Goal: Task Accomplishment & Management: Use online tool/utility

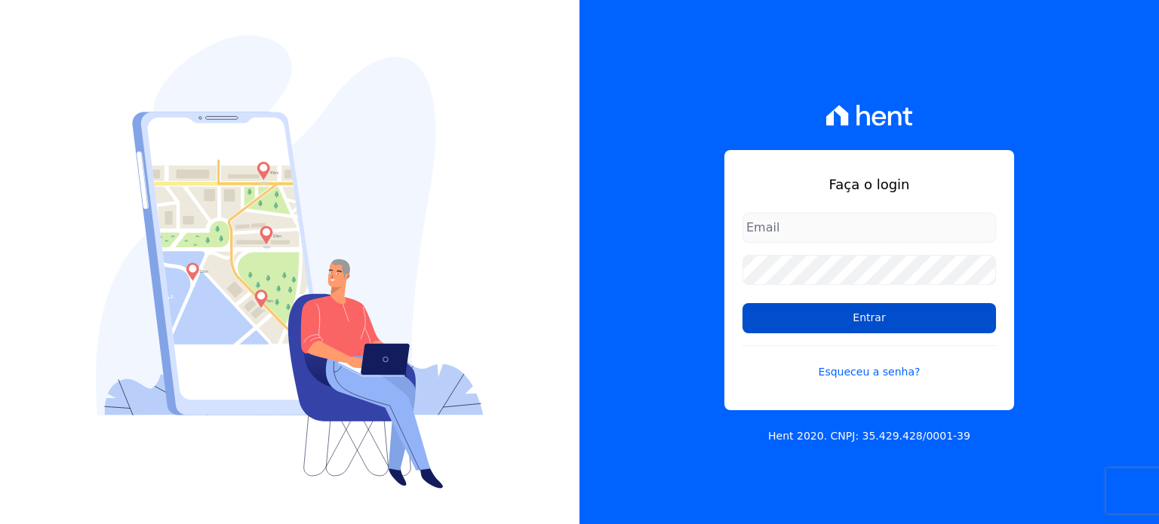
type input "thiago.ferreira@habrasconstrutora.com.br"
click at [890, 316] on input "Entrar" at bounding box center [868, 318] width 253 height 30
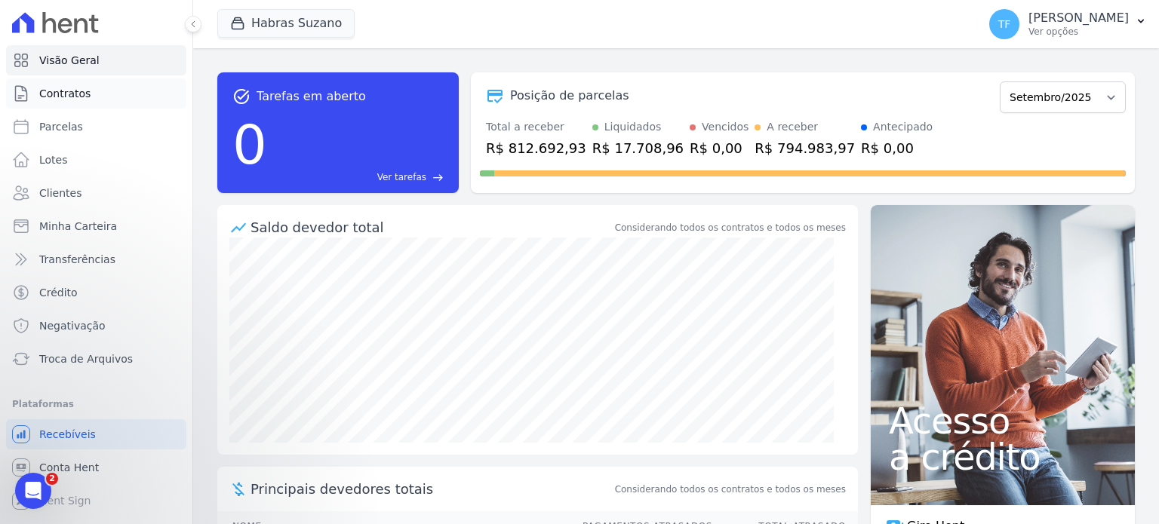
click at [106, 88] on link "Contratos" at bounding box center [96, 93] width 180 height 30
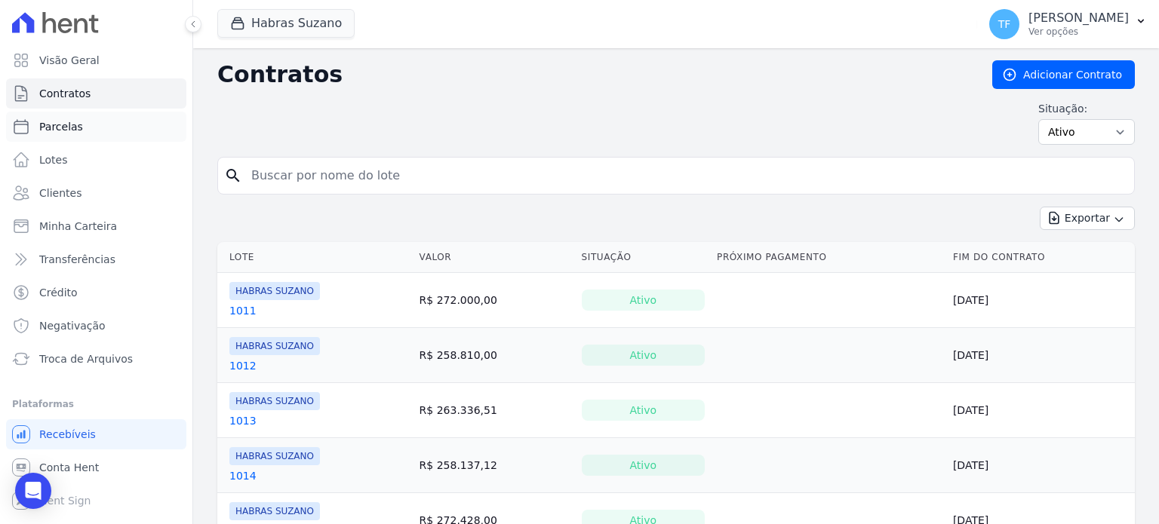
click at [103, 121] on link "Parcelas" at bounding box center [96, 127] width 180 height 30
select select
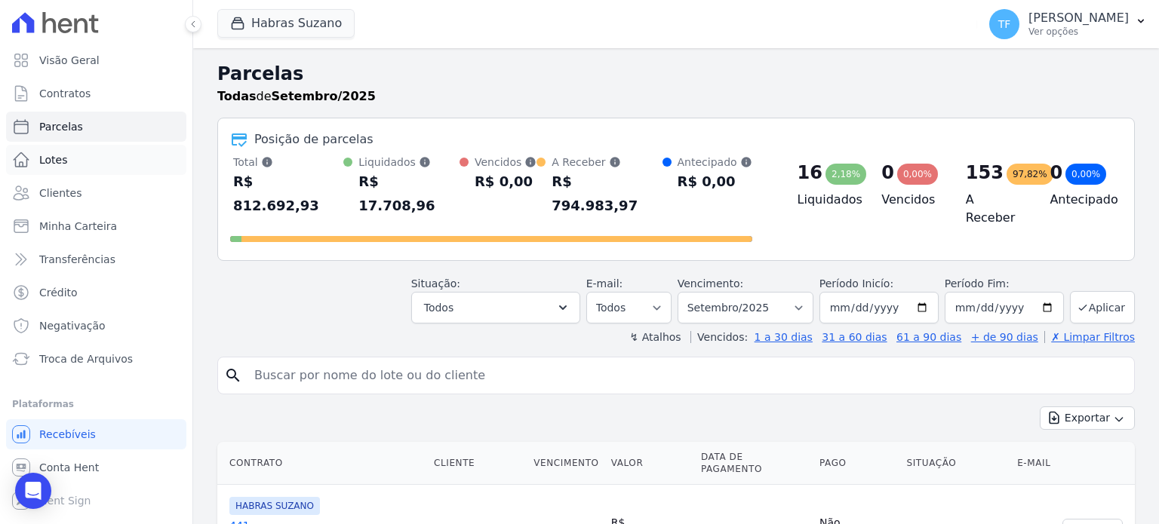
click at [51, 157] on span "Lotes" at bounding box center [53, 159] width 29 height 15
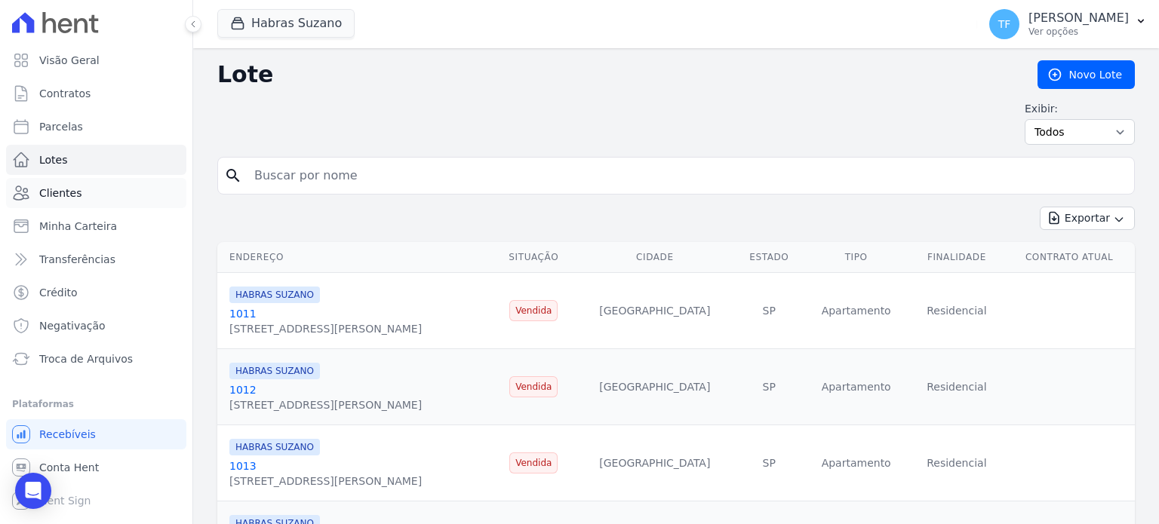
click at [66, 203] on link "Clientes" at bounding box center [96, 193] width 180 height 30
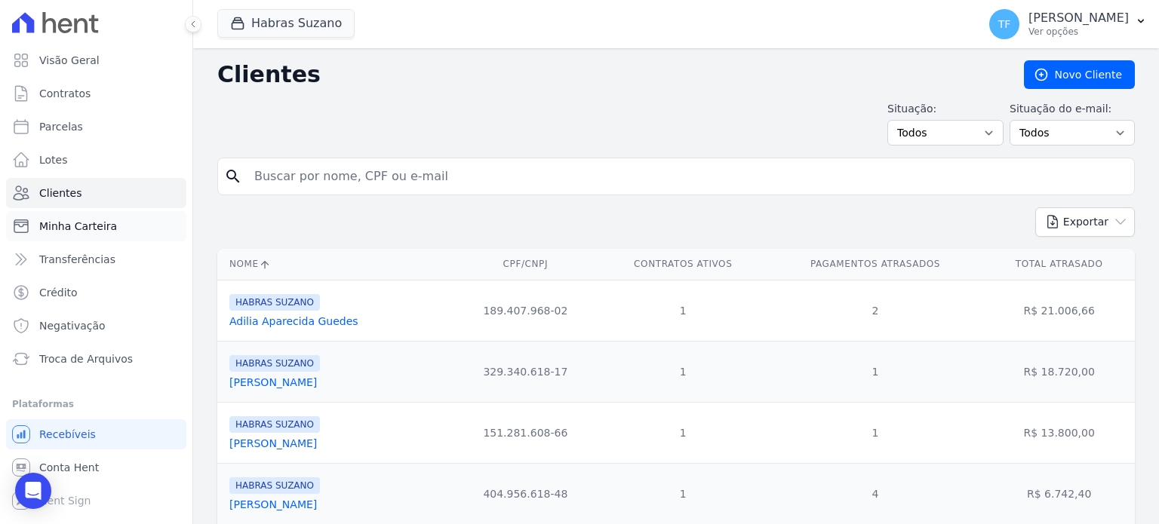
click at [81, 225] on span "Minha Carteira" at bounding box center [78, 226] width 78 height 15
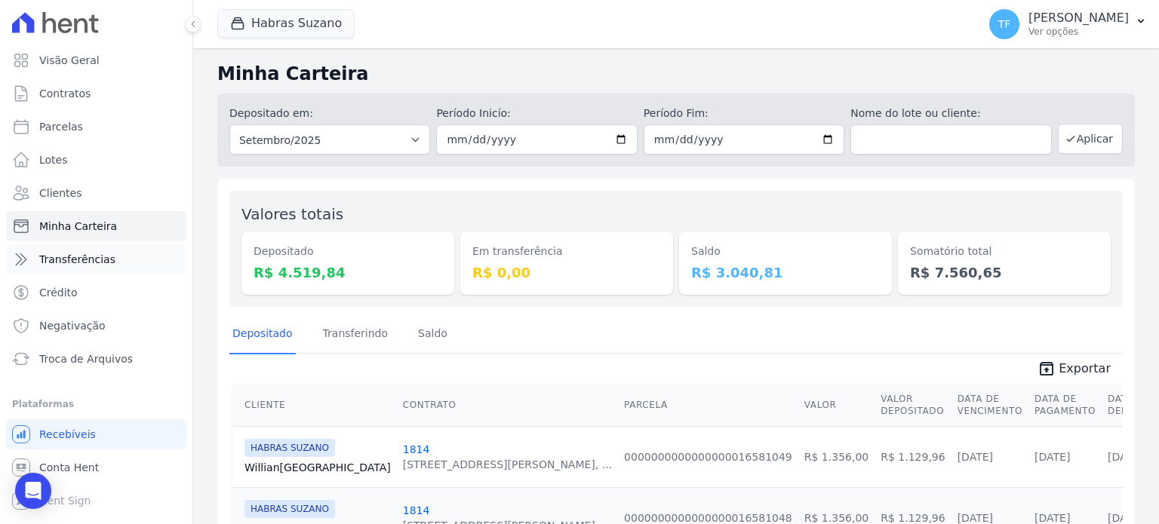
click at [92, 266] on span "Transferências" at bounding box center [77, 259] width 76 height 15
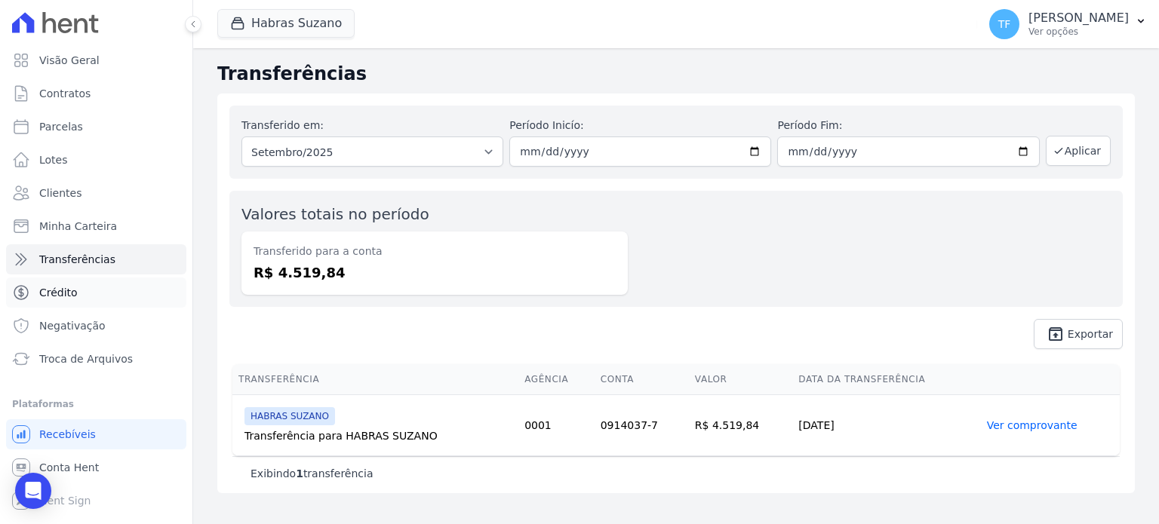
click at [81, 302] on link "Crédito" at bounding box center [96, 293] width 180 height 30
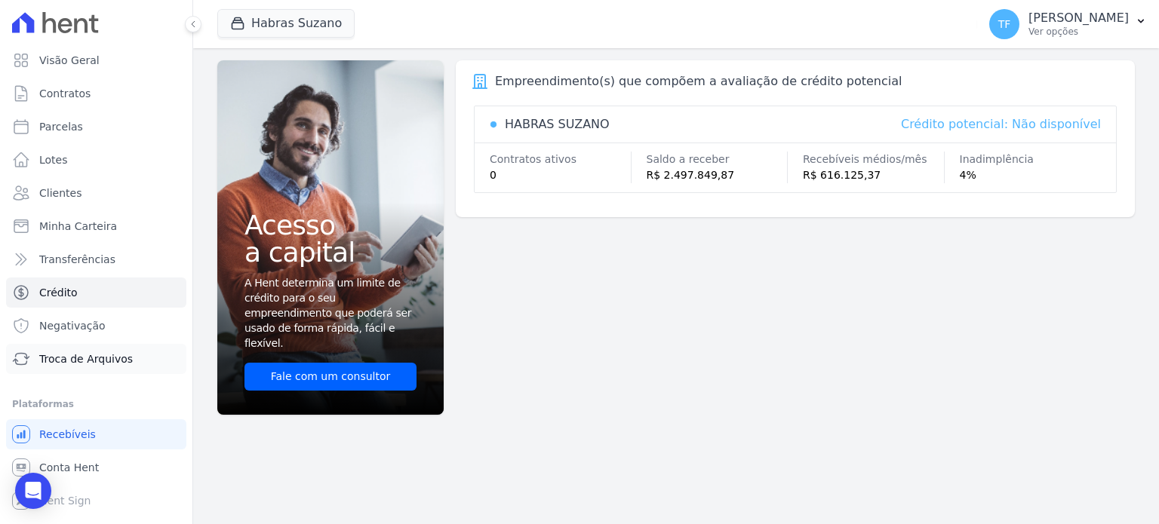
click at [121, 363] on span "Troca de Arquivos" at bounding box center [86, 358] width 94 height 15
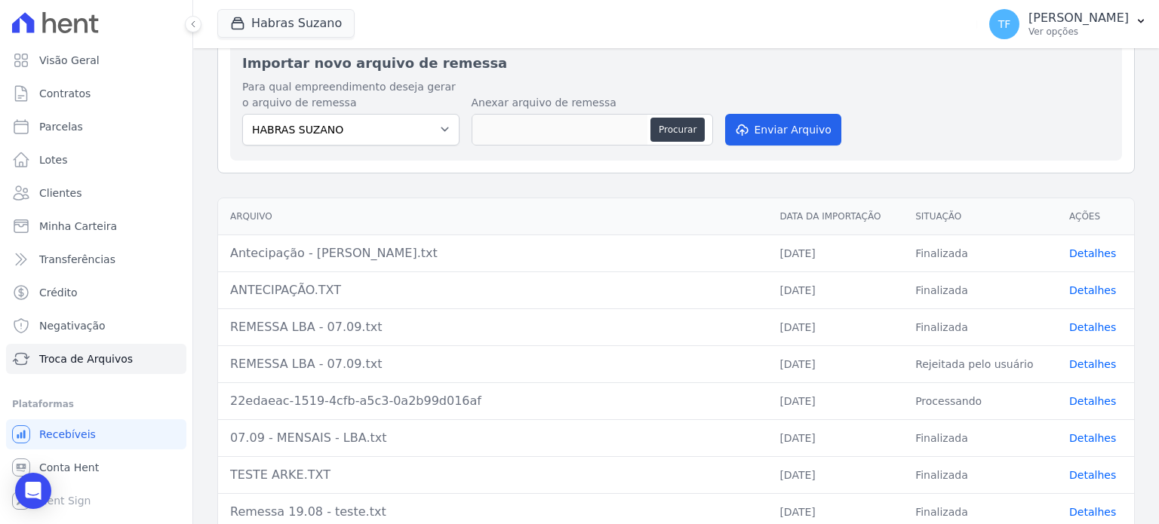
scroll to position [146, 0]
click at [94, 473] on link "Conta Hent" at bounding box center [96, 468] width 180 height 30
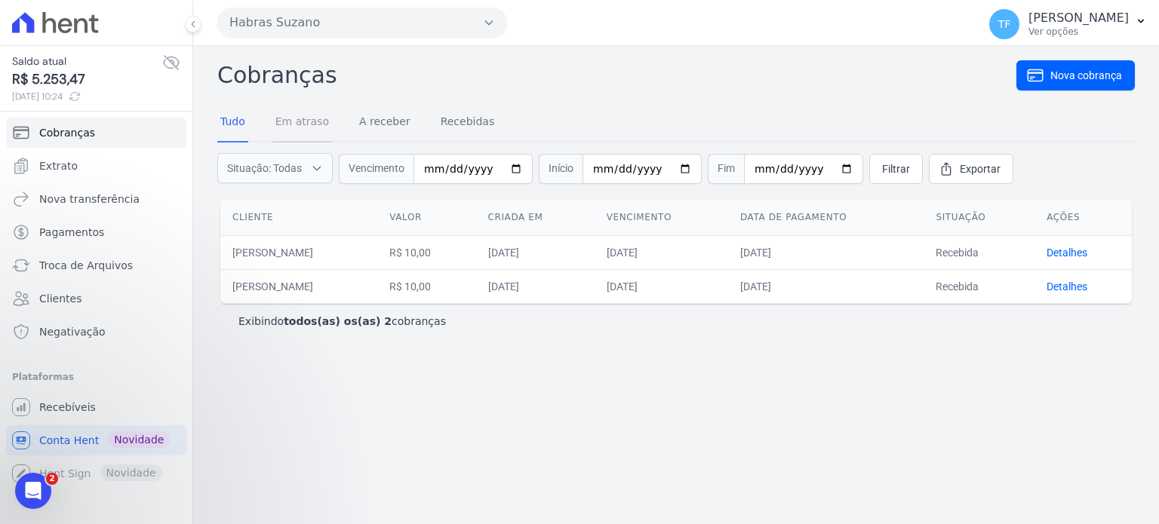
click at [299, 115] on link "Em atraso" at bounding box center [302, 122] width 60 height 39
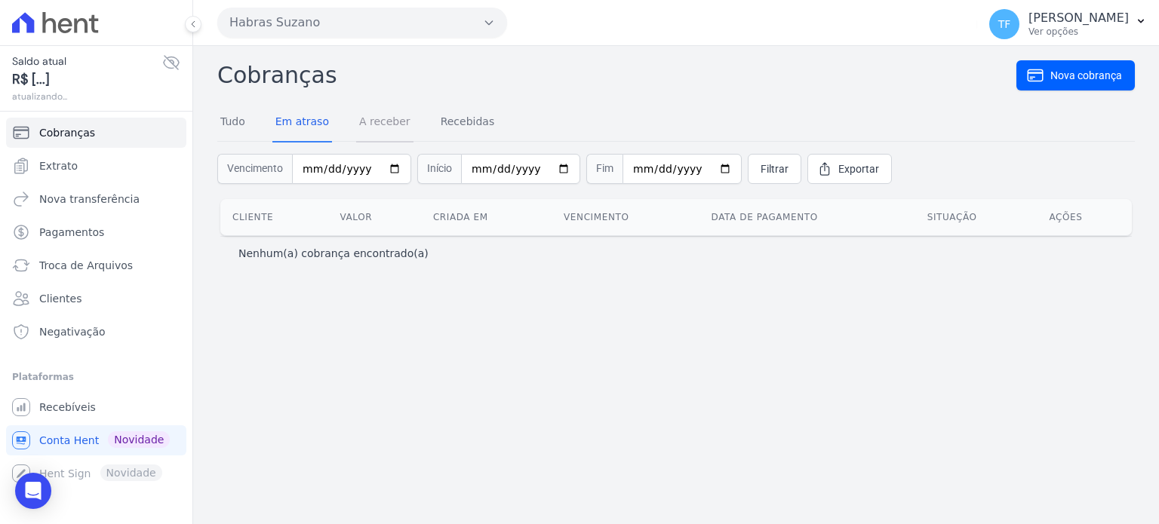
click at [394, 120] on link "A receber" at bounding box center [384, 122] width 57 height 39
click at [447, 125] on link "Recebidas" at bounding box center [467, 122] width 60 height 39
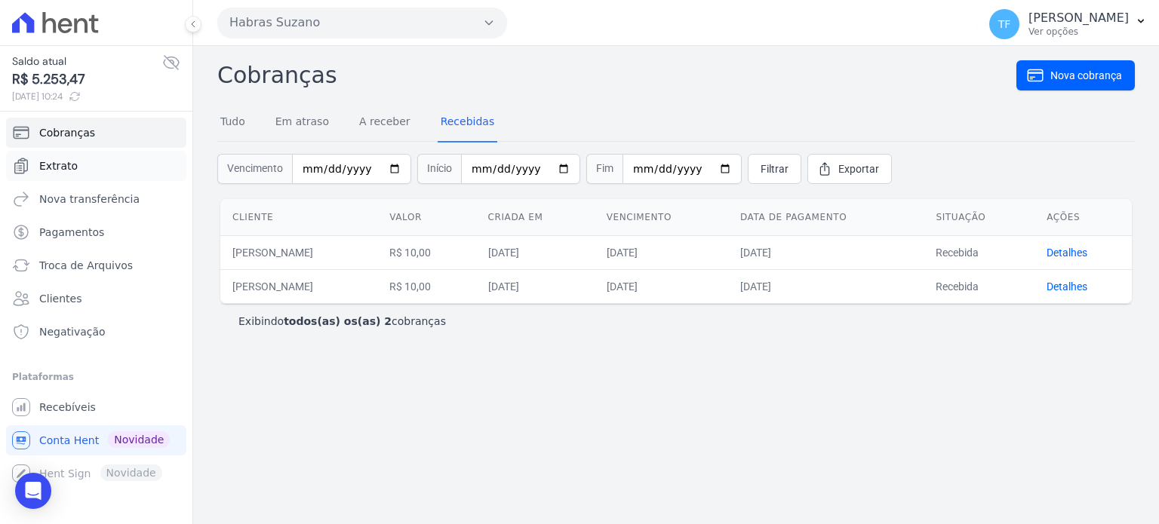
click at [92, 173] on link "Extrato" at bounding box center [96, 166] width 180 height 30
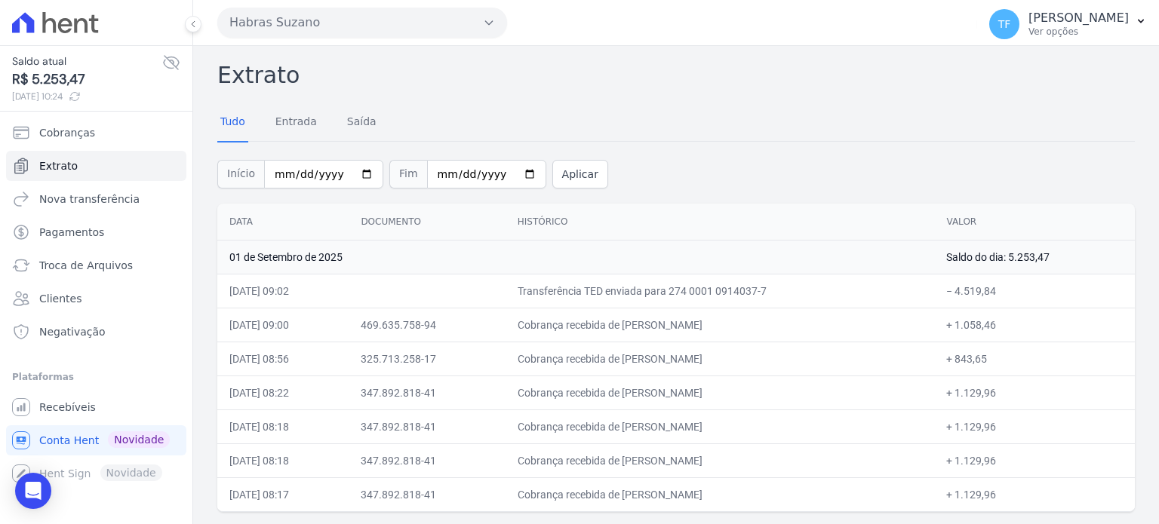
drag, startPoint x: 1105, startPoint y: 438, endPoint x: 897, endPoint y: 253, distance: 278.9
click at [1104, 384] on tbody "[DATE] Saldo do dia: 5.253,47 [DATE] 09:02 Transferência TED enviada para 274 0…" at bounding box center [675, 376] width 917 height 272
click at [350, 174] on input "[DATE]" at bounding box center [323, 174] width 119 height 29
type input "[DATE]"
click at [502, 171] on input "[DATE]" at bounding box center [486, 174] width 119 height 29
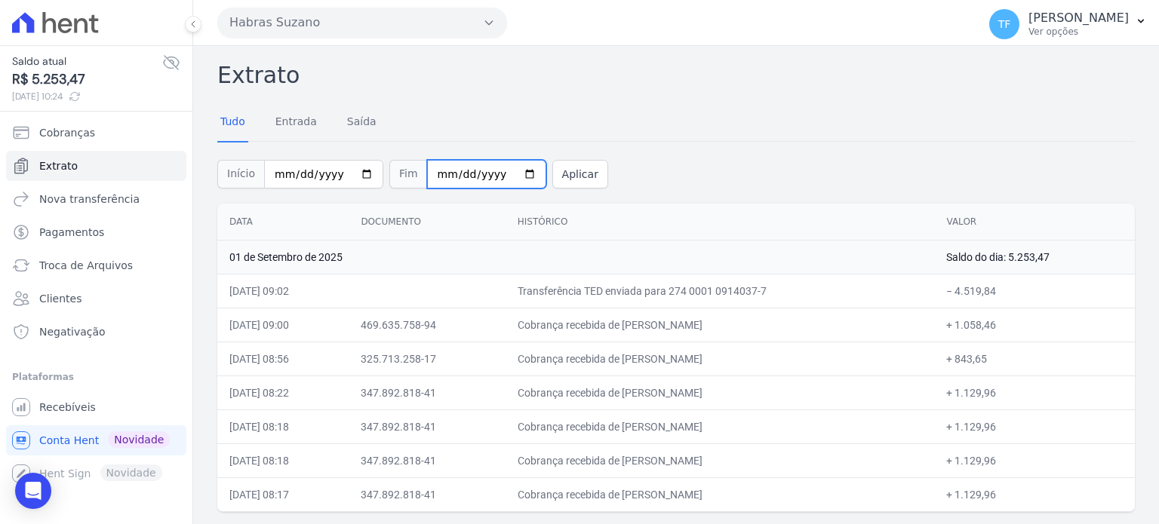
type input "[DATE]"
click at [552, 173] on button "Aplicar" at bounding box center [580, 174] width 56 height 29
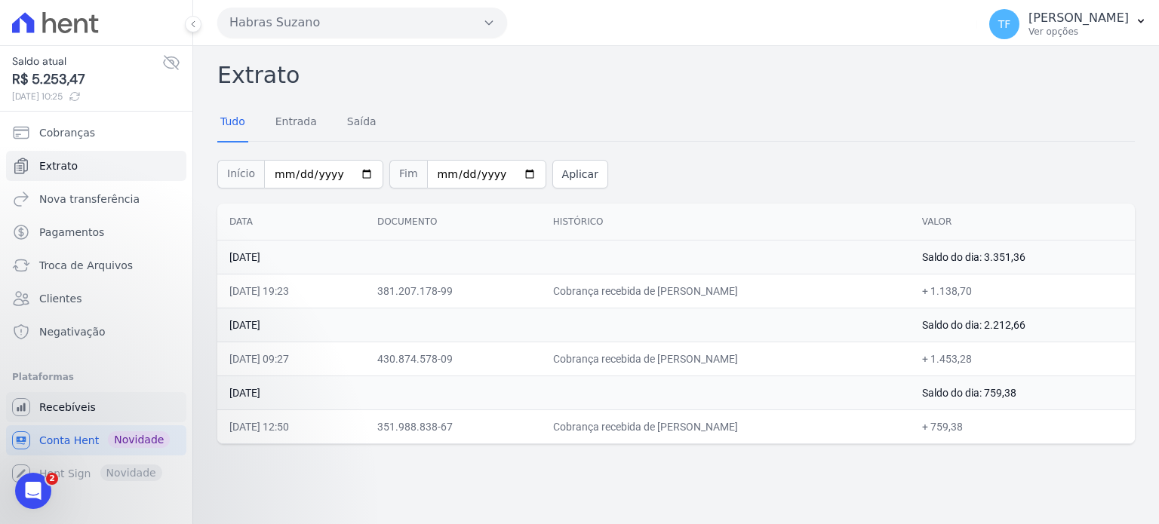
click at [98, 404] on link "Recebíveis" at bounding box center [96, 407] width 180 height 30
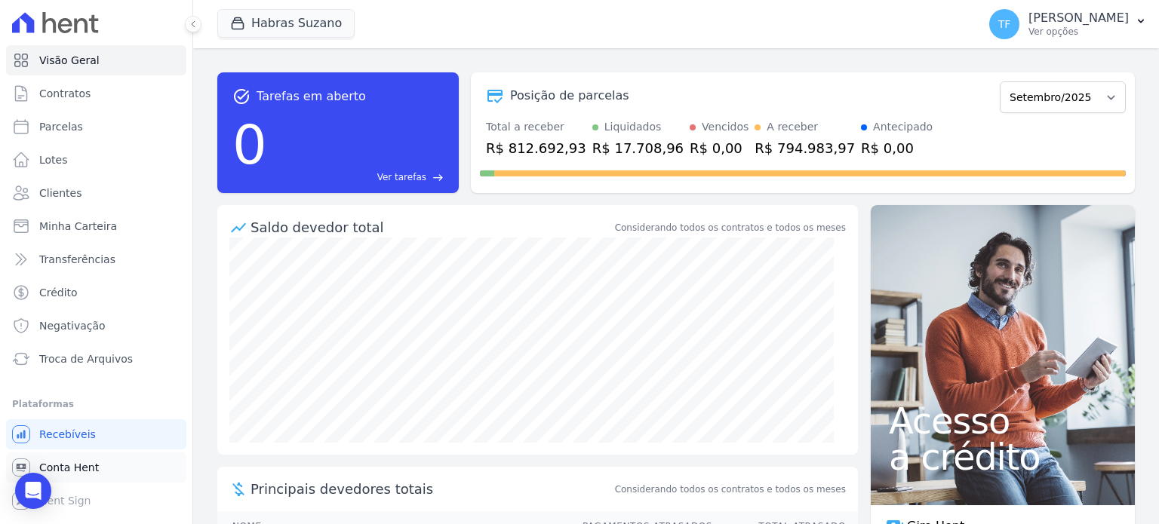
click at [102, 466] on link "Conta Hent" at bounding box center [96, 468] width 180 height 30
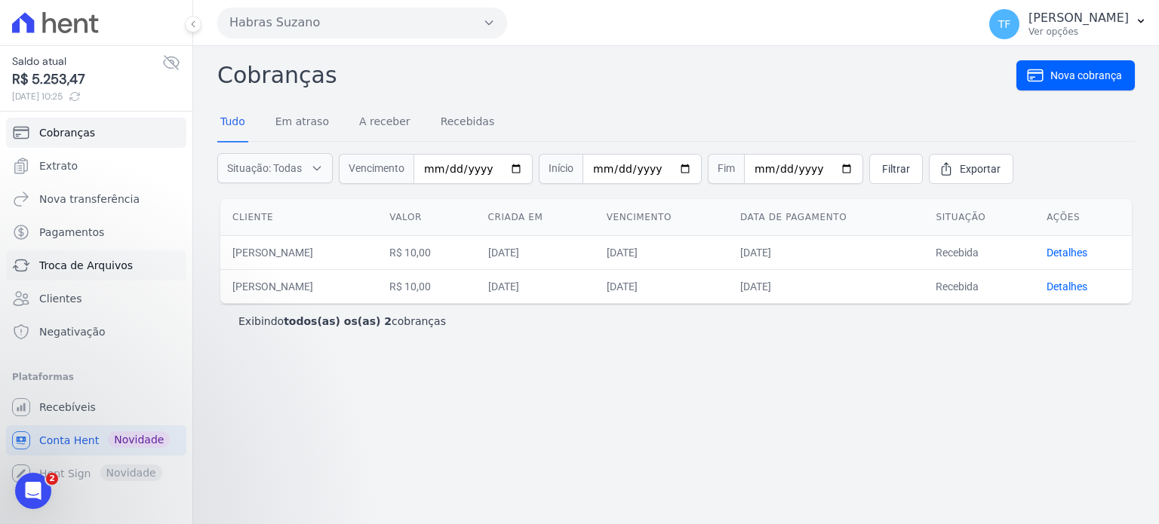
click at [104, 262] on span "Troca de Arquivos" at bounding box center [86, 265] width 94 height 15
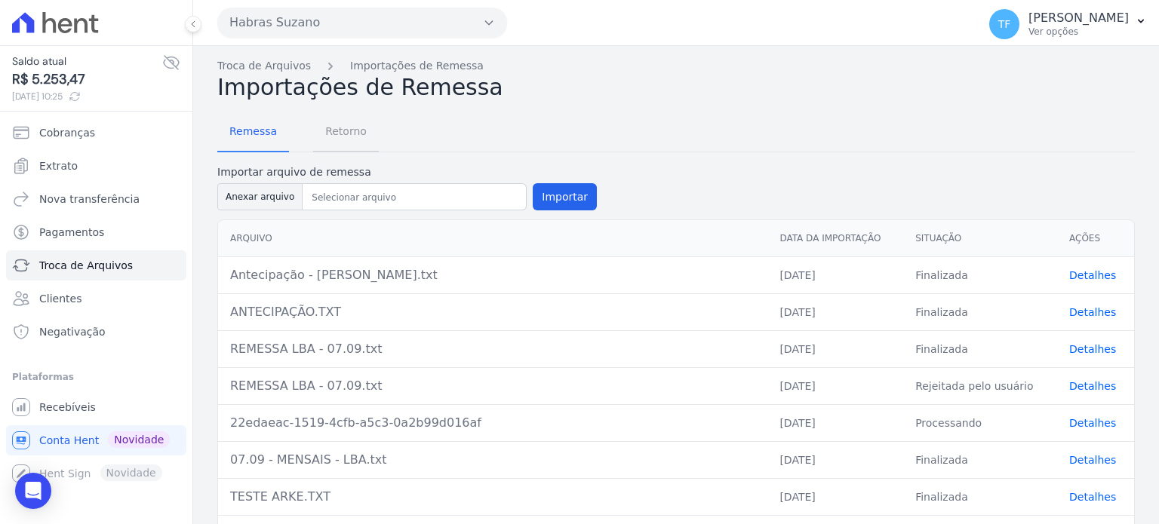
click at [327, 128] on span "Retorno" at bounding box center [346, 131] width 60 height 30
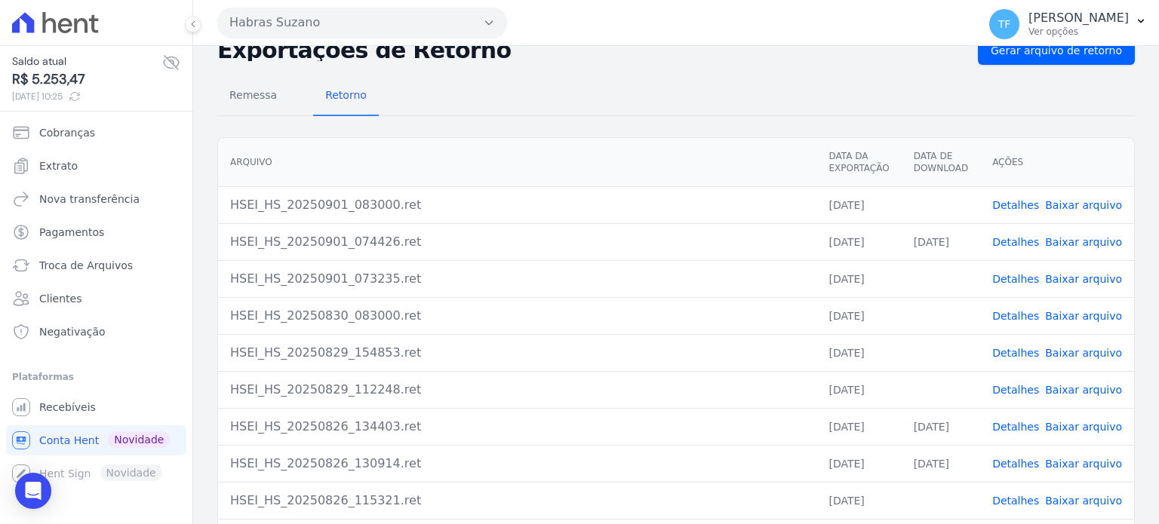
scroll to position [46, 0]
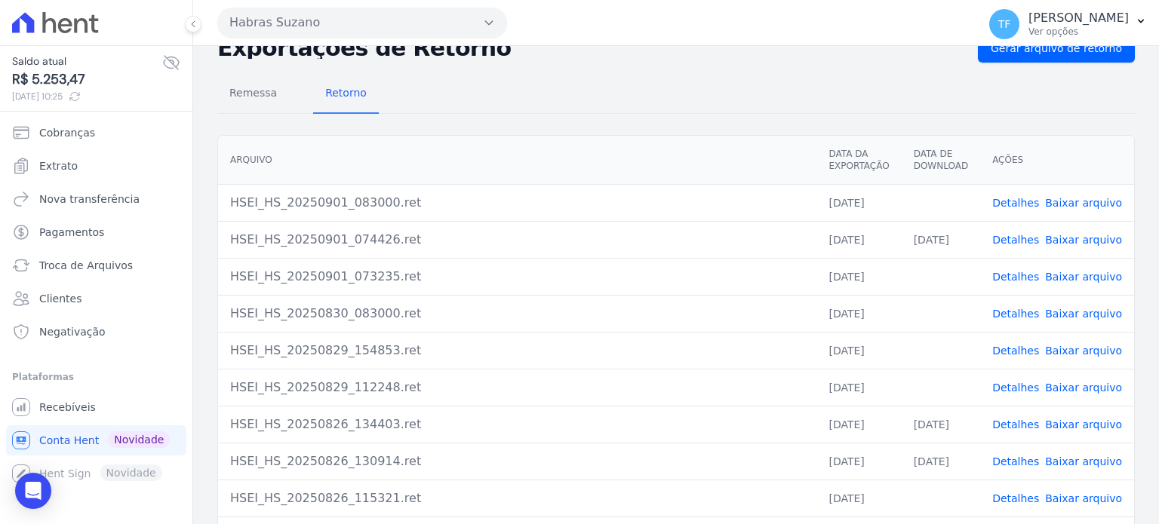
click at [1027, 385] on link "Detalhes" at bounding box center [1015, 388] width 47 height 12
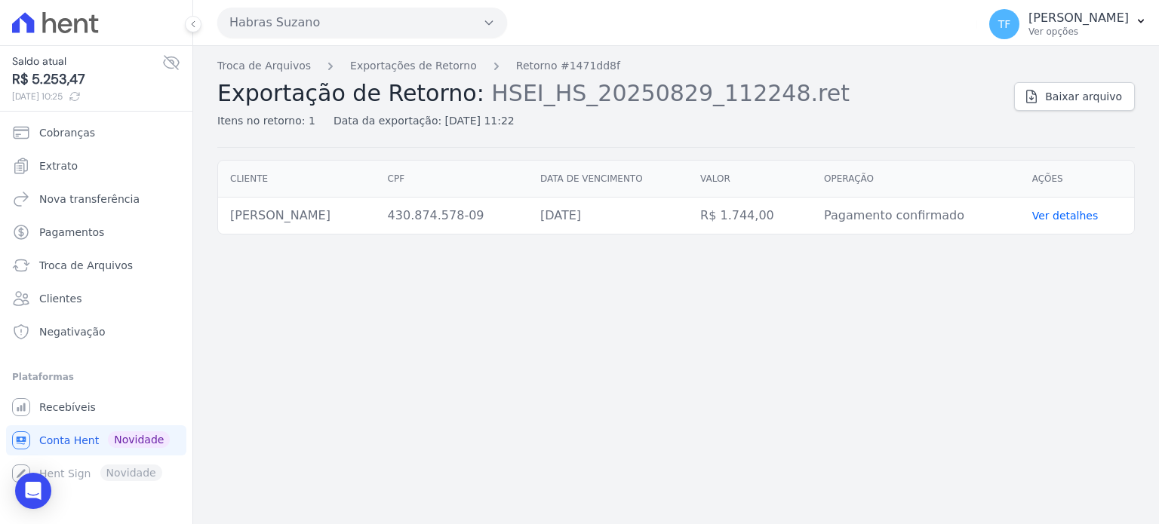
click at [1072, 216] on link "Ver detalhes" at bounding box center [1065, 216] width 66 height 12
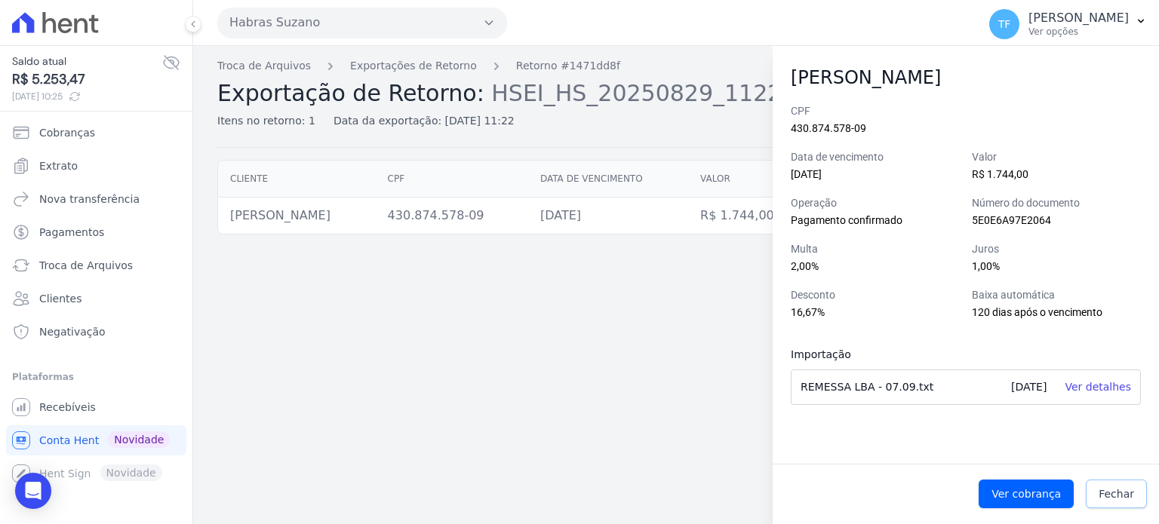
click at [1134, 494] on link "Fechar" at bounding box center [1115, 494] width 61 height 29
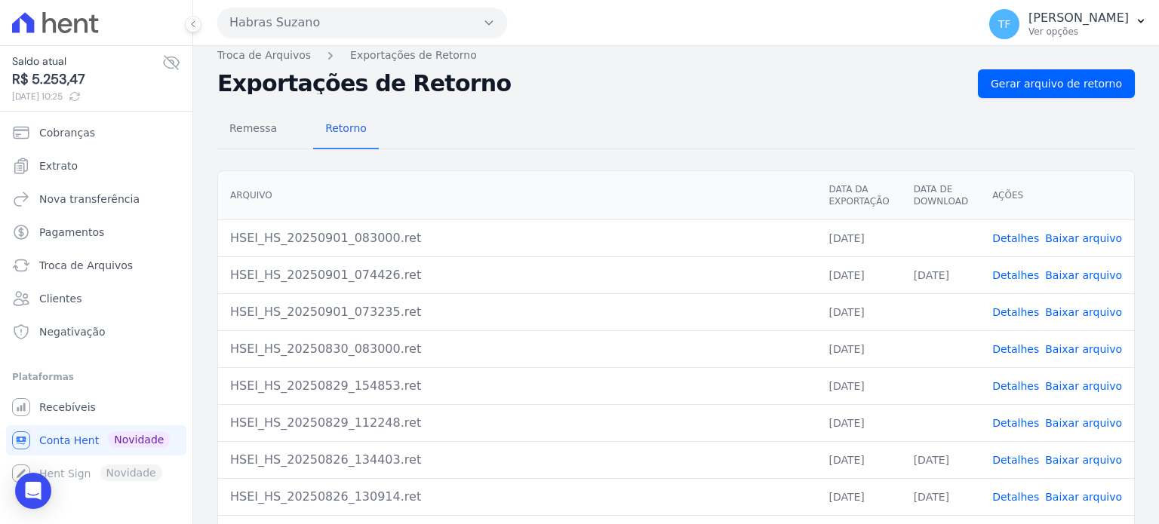
scroll to position [54, 0]
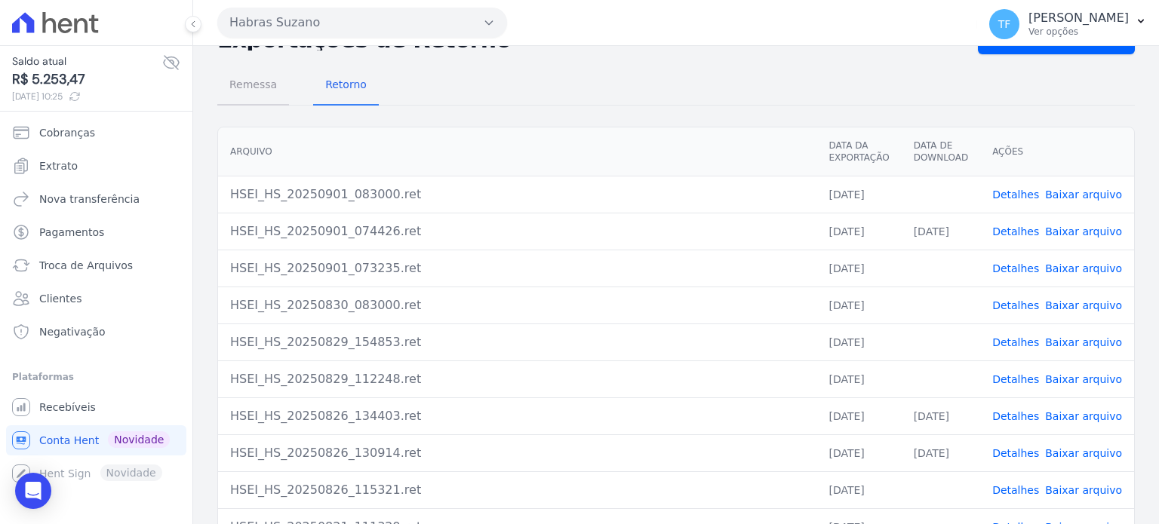
click at [266, 81] on span "Remessa" at bounding box center [253, 84] width 66 height 30
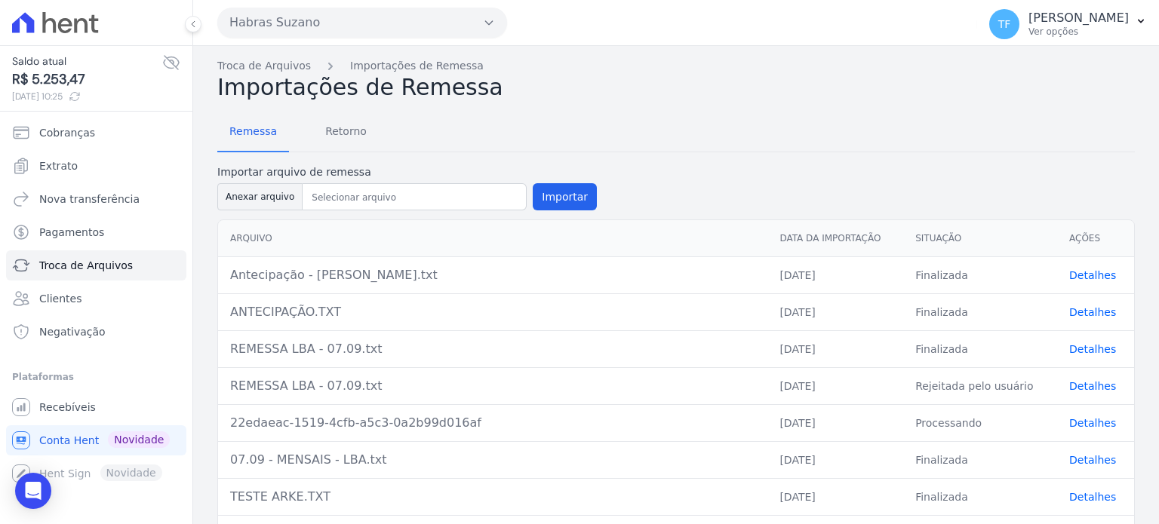
click at [1074, 311] on link "Detalhes" at bounding box center [1092, 312] width 47 height 12
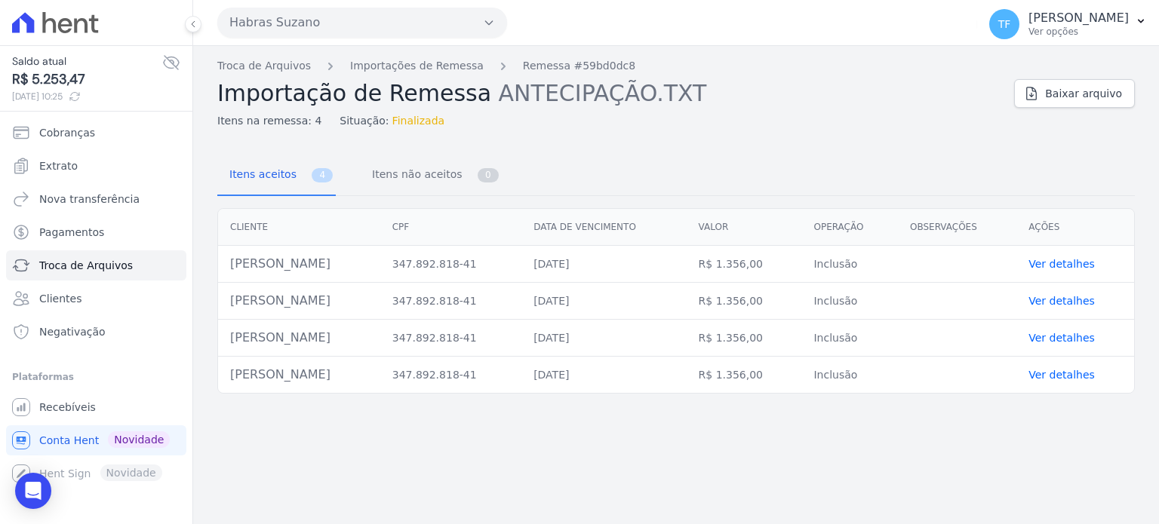
click at [1059, 262] on link "Ver detalhes" at bounding box center [1061, 264] width 66 height 12
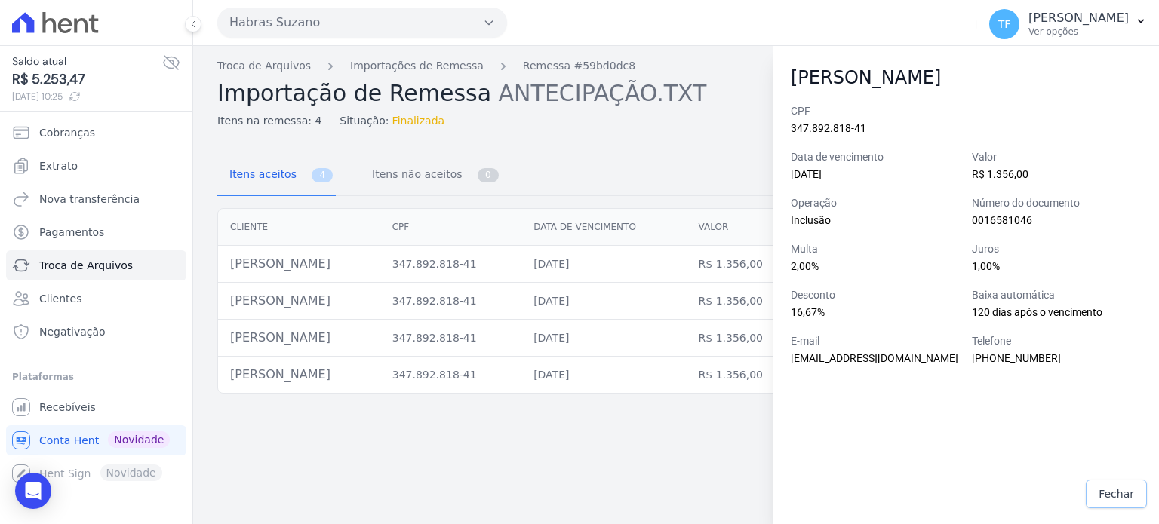
click at [1119, 502] on link "Fechar" at bounding box center [1115, 494] width 61 height 29
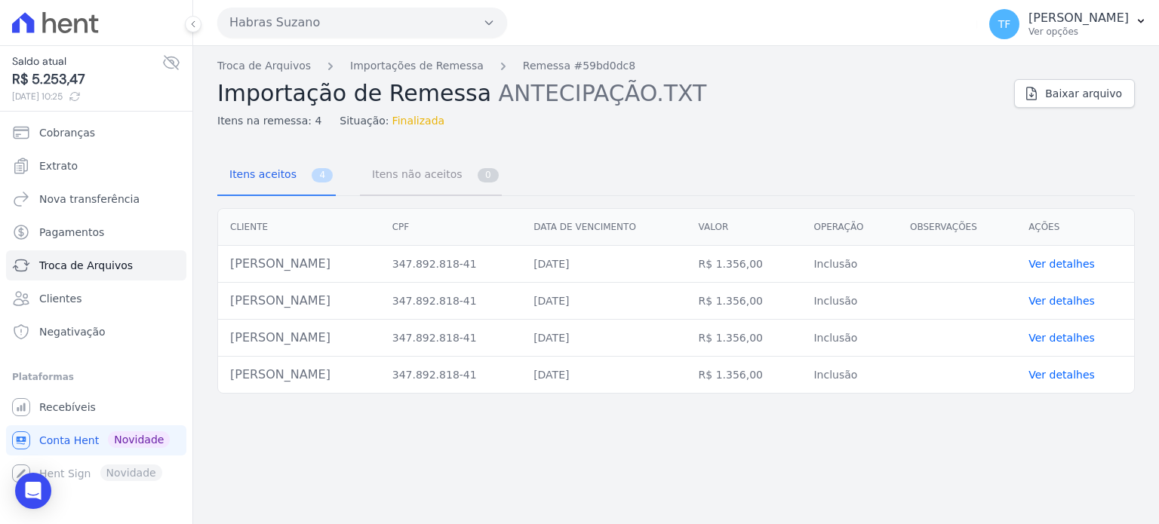
click at [388, 167] on span "Itens não aceitos" at bounding box center [414, 174] width 102 height 30
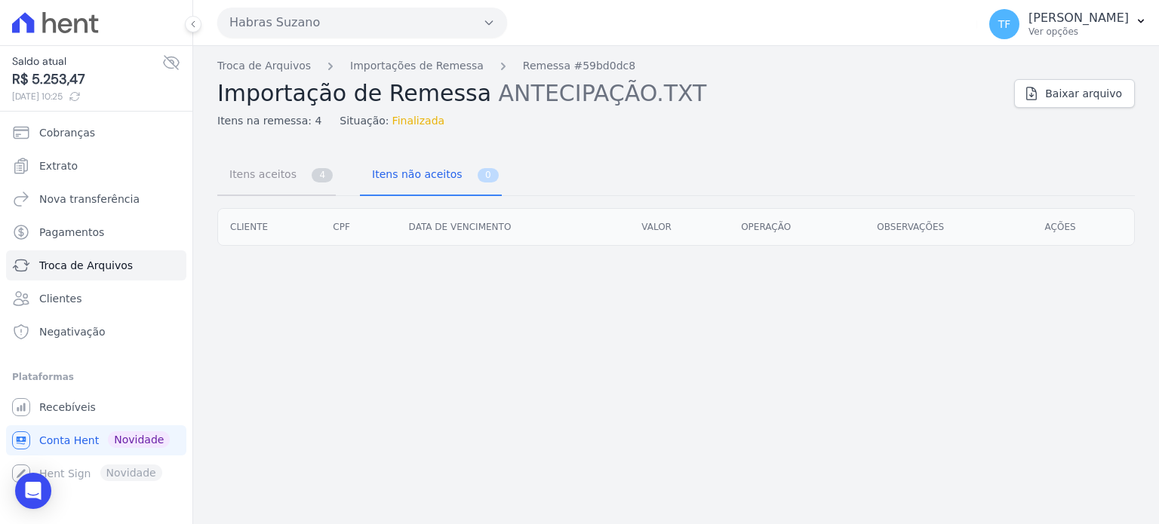
click at [266, 171] on span "Itens aceitos" at bounding box center [259, 174] width 79 height 30
